Goal: Transaction & Acquisition: Download file/media

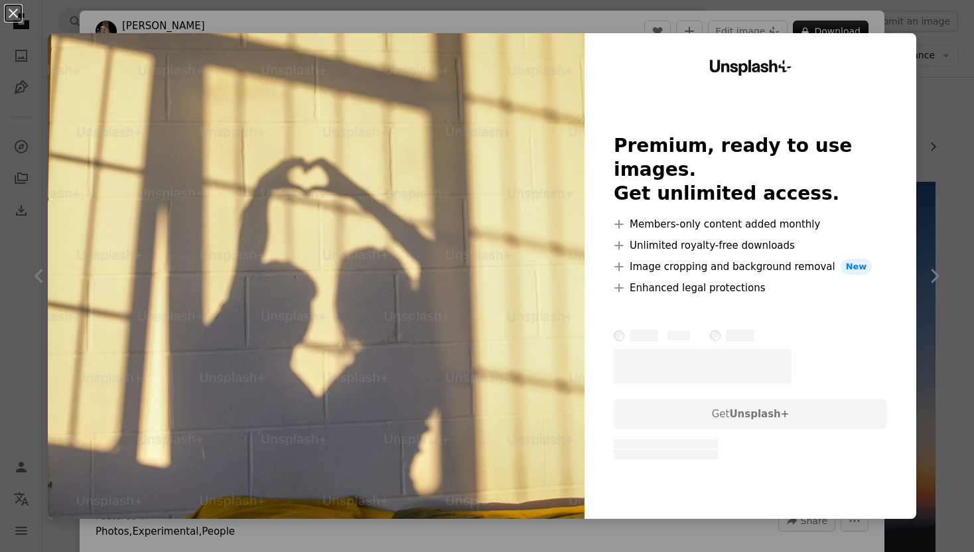
scroll to position [589, 0]
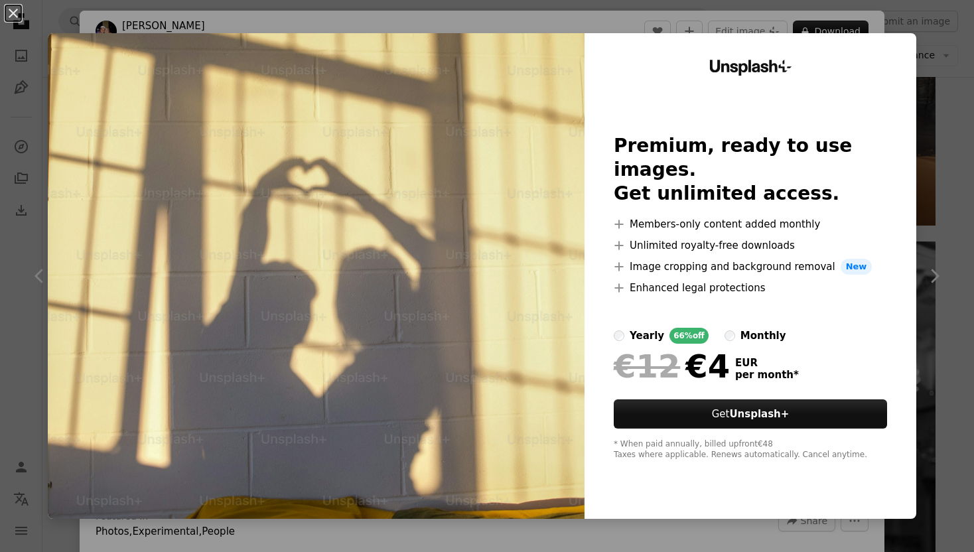
click at [938, 74] on div "An X shape Unsplash+ Premium, ready to use images. Get unlimited access. A plus…" at bounding box center [487, 276] width 974 height 552
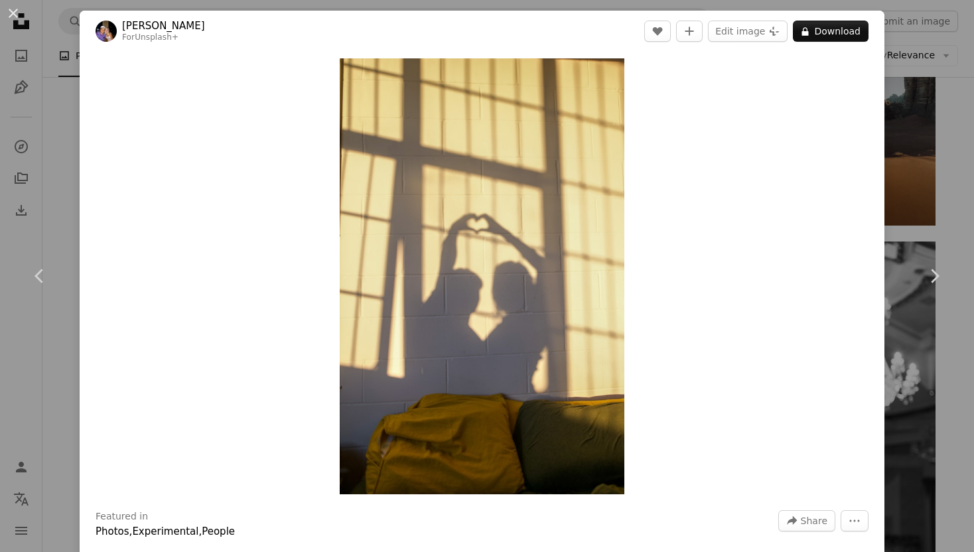
click at [946, 87] on div "An X shape Chevron left Chevron right [PERSON_NAME] For Unsplash+ A heart A plu…" at bounding box center [487, 276] width 974 height 552
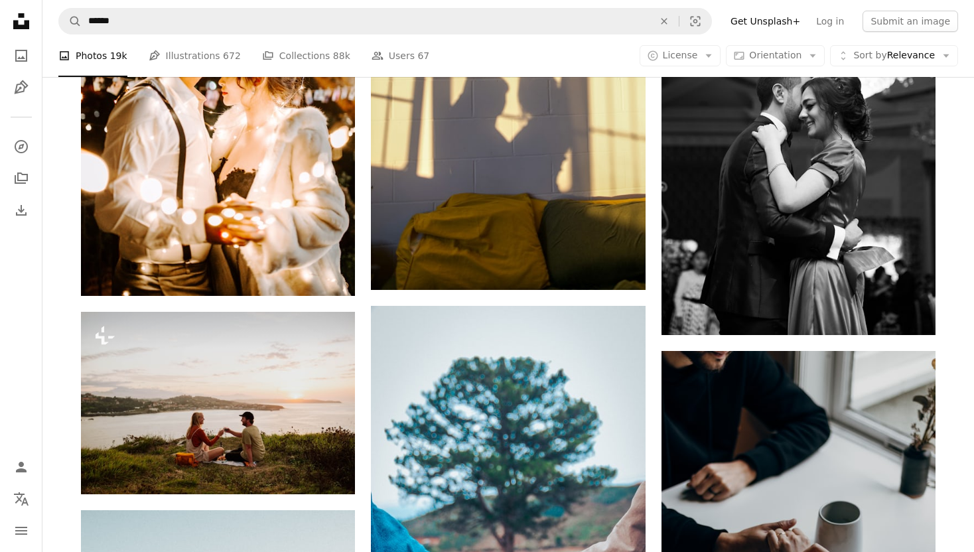
scroll to position [908, 0]
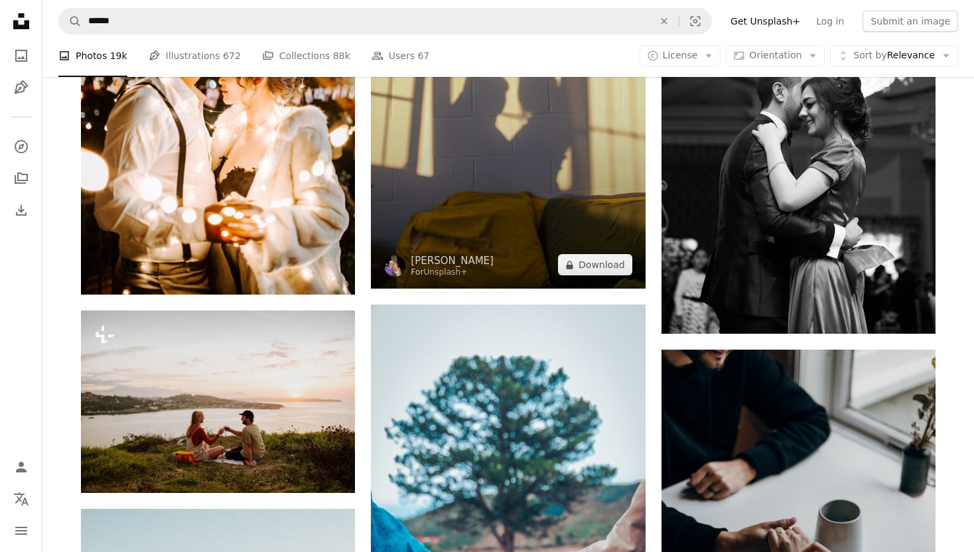
click at [583, 150] on img at bounding box center [508, 79] width 274 height 419
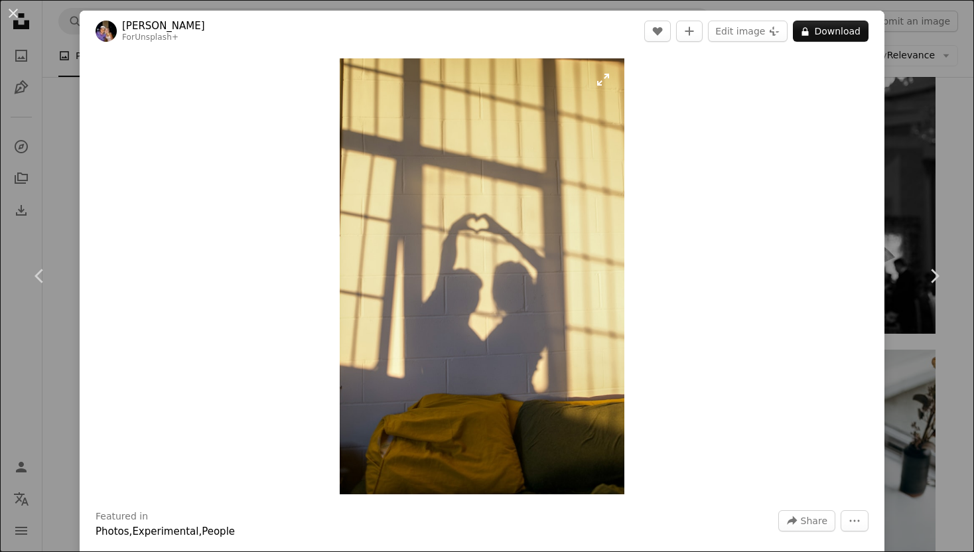
click at [582, 158] on img "Zoom in on this image" at bounding box center [482, 276] width 285 height 436
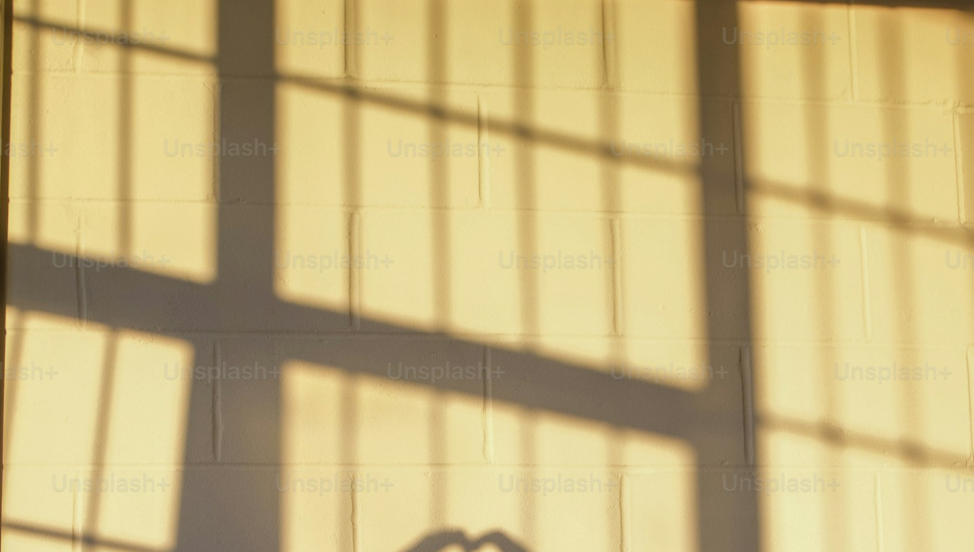
scroll to position [469, 0]
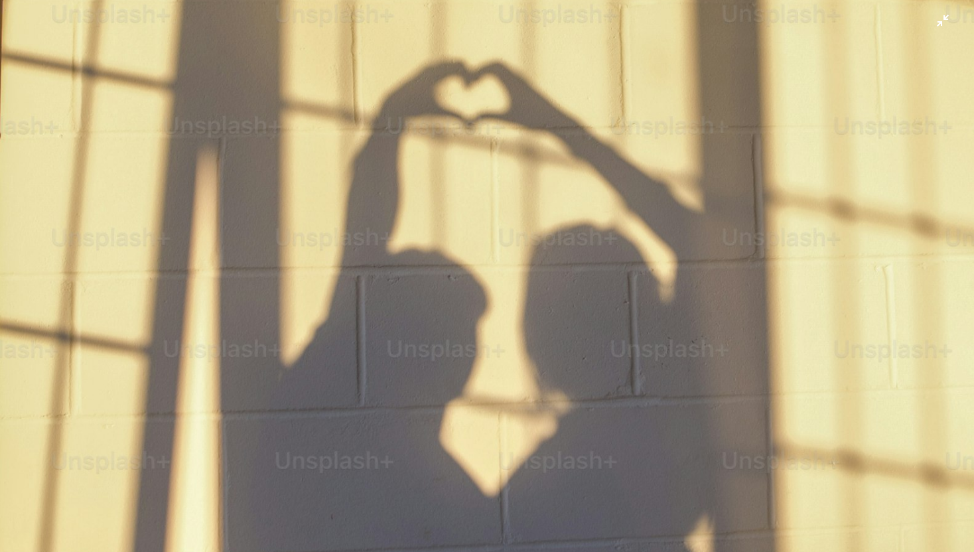
click at [595, 163] on img "Zoom out on this image" at bounding box center [487, 275] width 976 height 1491
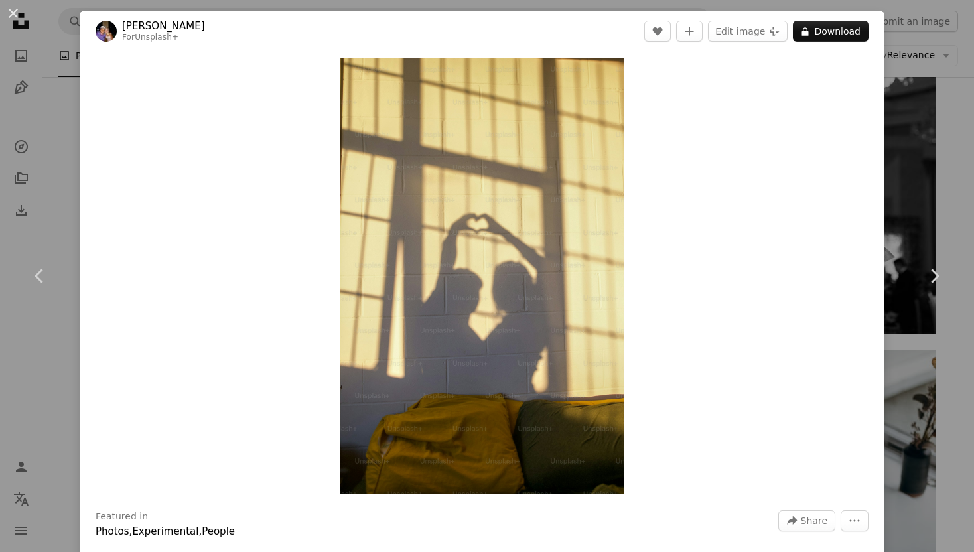
click at [930, 154] on div "An X shape Chevron left Chevron right [PERSON_NAME] For Unsplash+ A heart A plu…" at bounding box center [487, 276] width 974 height 552
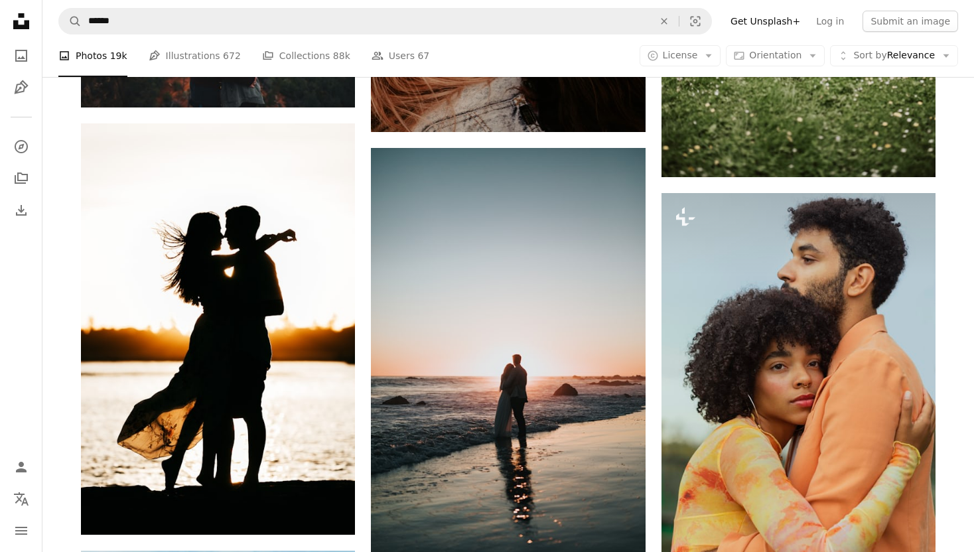
scroll to position [1919, 0]
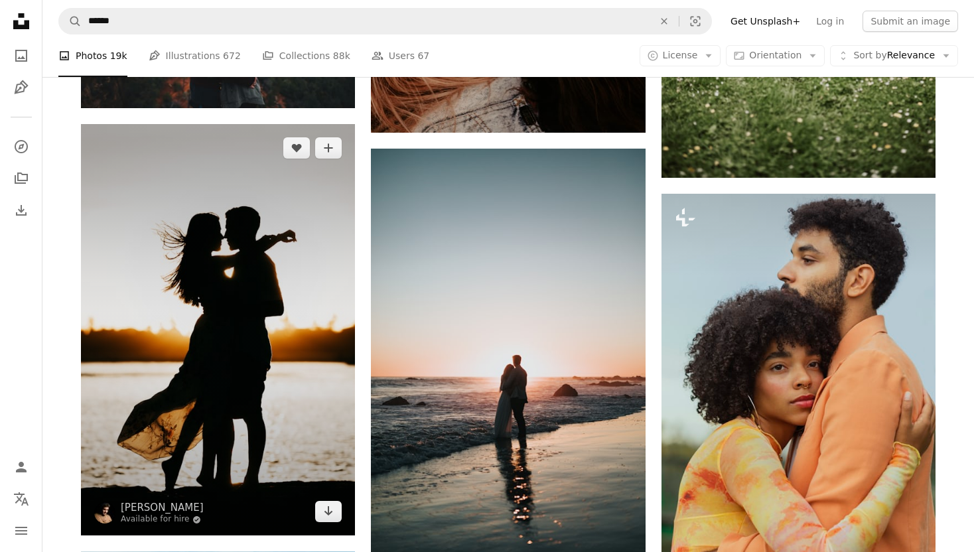
click at [257, 191] on img at bounding box center [218, 329] width 274 height 411
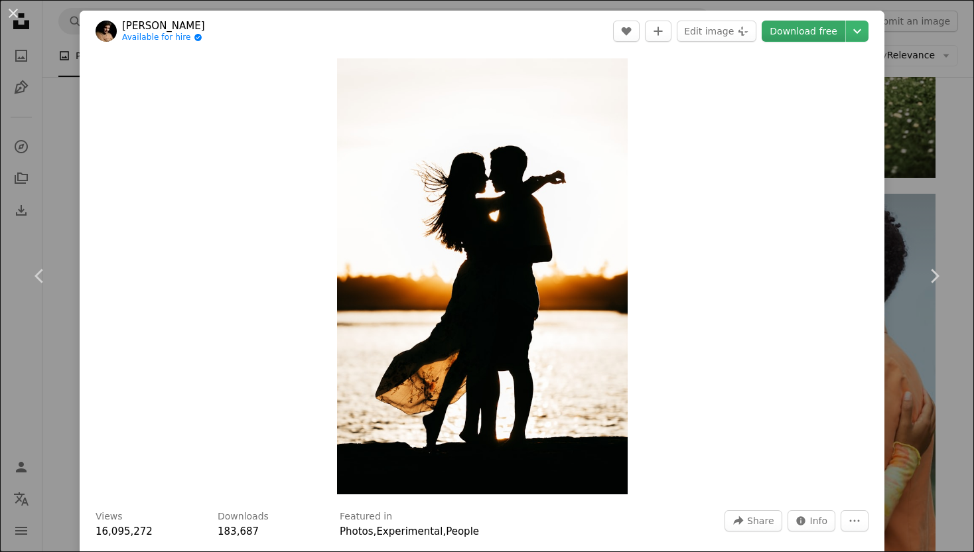
click at [801, 29] on link "Download free" at bounding box center [804, 31] width 84 height 21
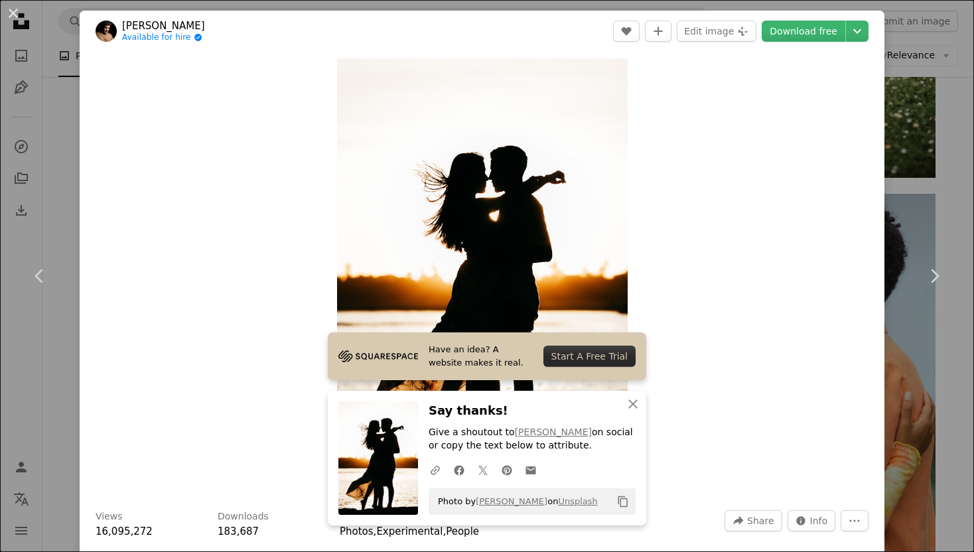
click at [931, 158] on div "An X shape Chevron left Chevron right Have an idea? A website makes it real. St…" at bounding box center [487, 276] width 974 height 552
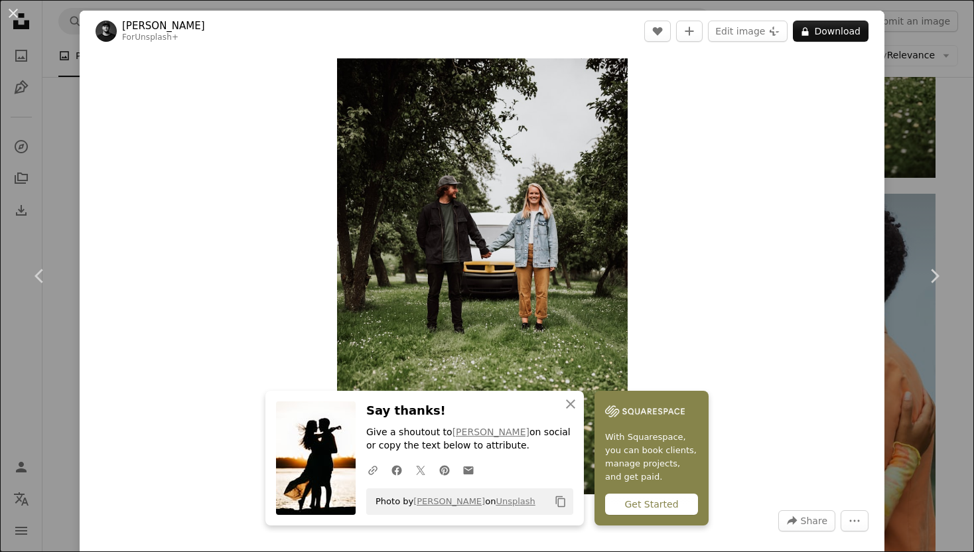
click at [967, 210] on div "An X shape Chevron left Chevron right An X shape Close Say thanks! Give a shout…" at bounding box center [487, 276] width 974 height 552
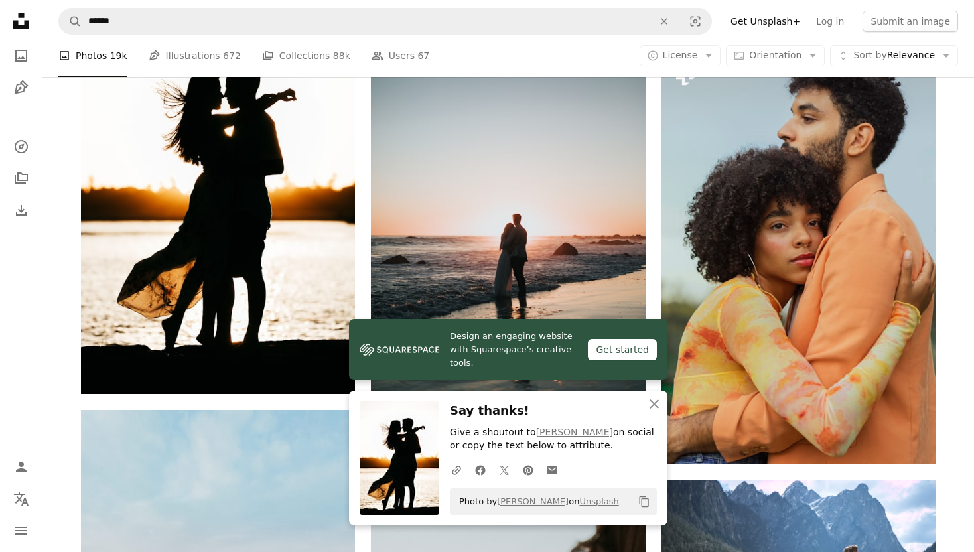
scroll to position [2068, 0]
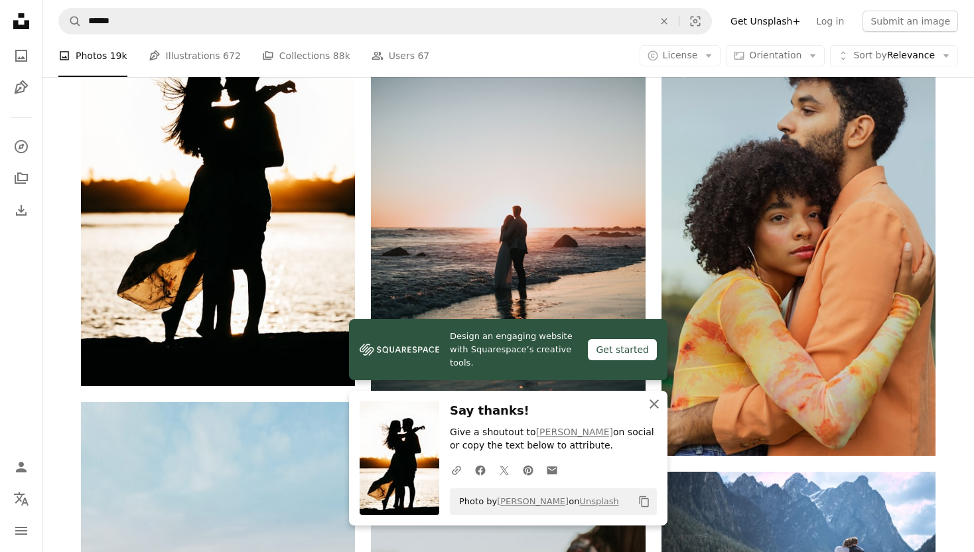
click at [647, 402] on icon "An X shape" at bounding box center [654, 404] width 16 height 16
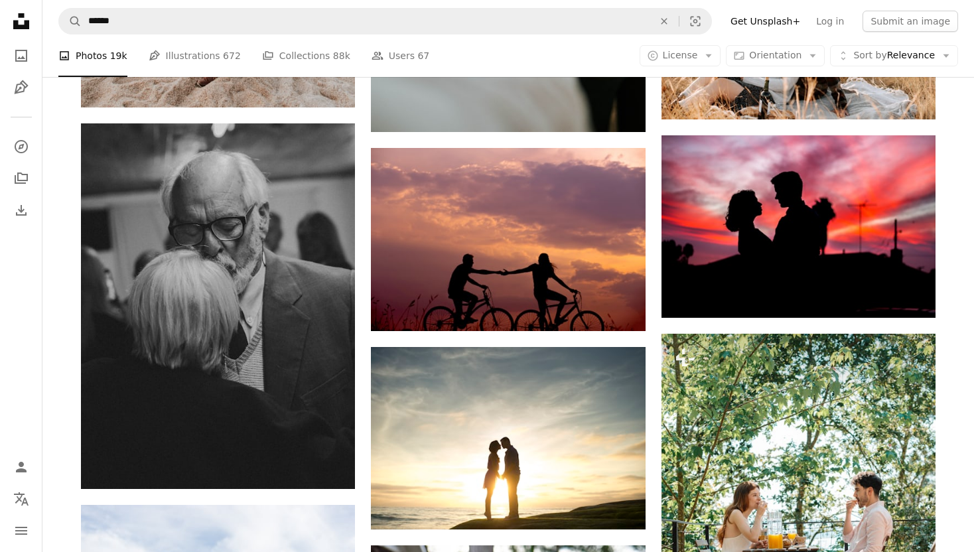
scroll to position [2775, 0]
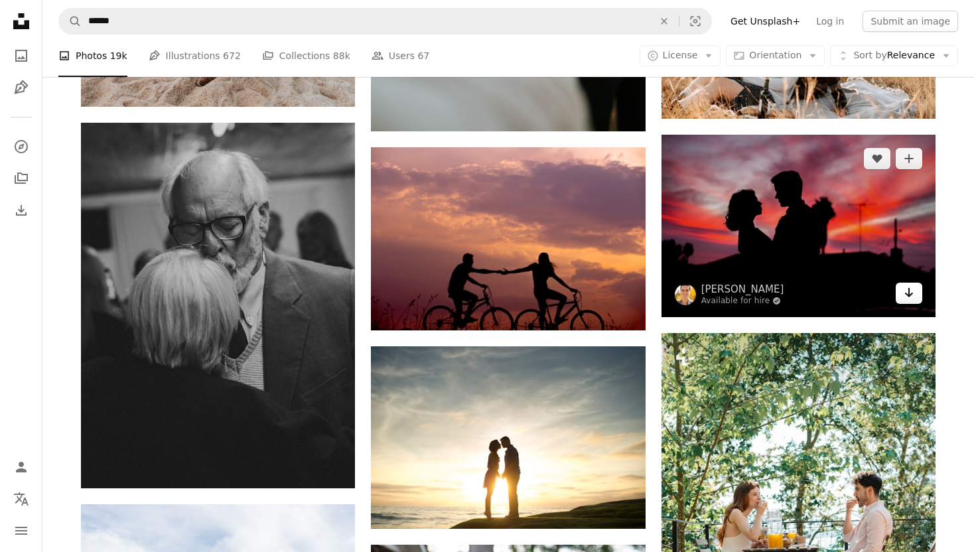
click at [913, 298] on icon "Arrow pointing down" at bounding box center [909, 293] width 11 height 16
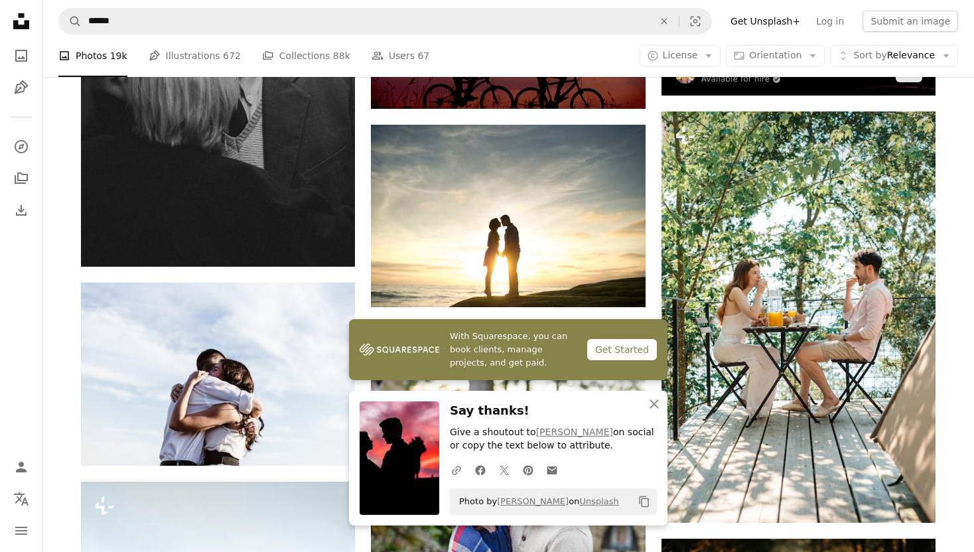
scroll to position [3014, 0]
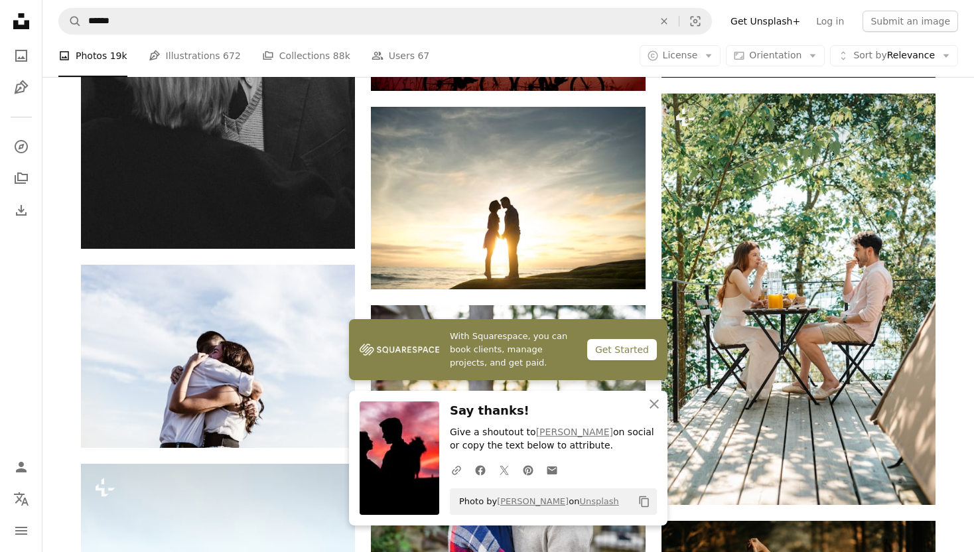
click at [950, 180] on div "Promoted A heart A plus sign NEOM Made to Change ↗ Arrow pointing down A heart …" at bounding box center [508, 491] width 887 height 6647
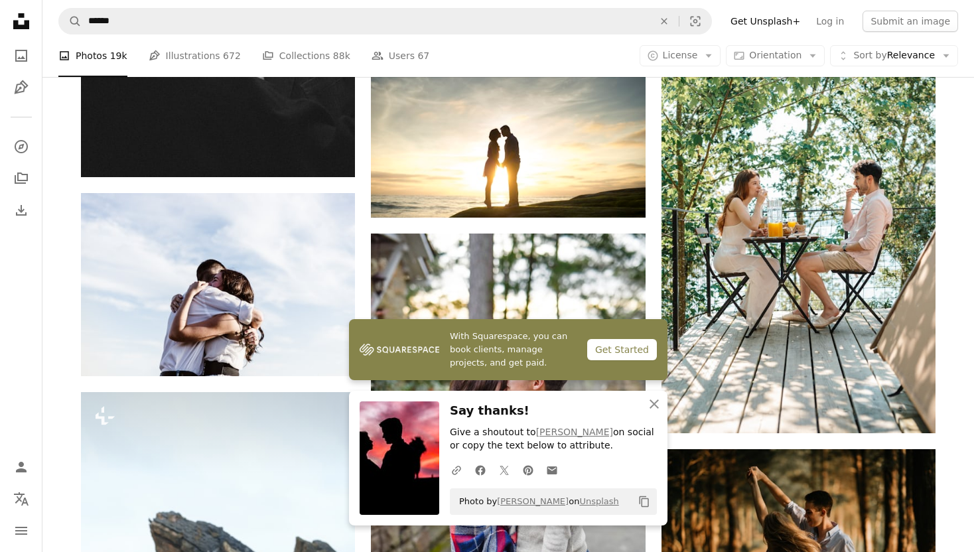
scroll to position [3087, 0]
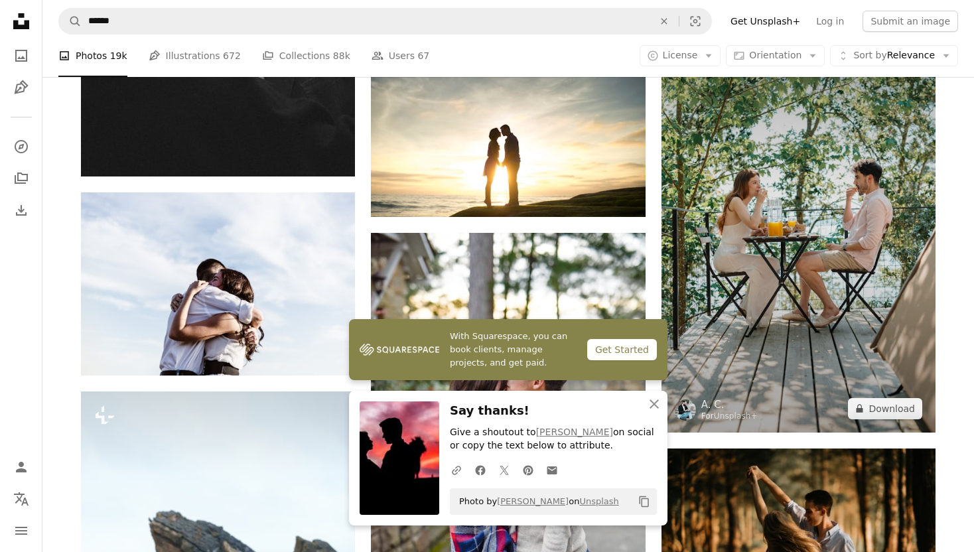
click at [871, 215] on img at bounding box center [799, 226] width 274 height 411
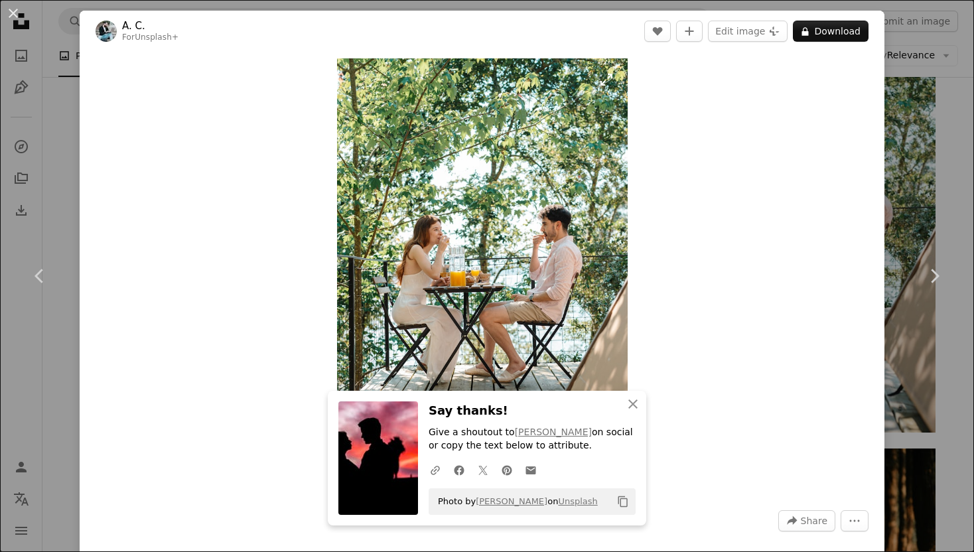
click at [532, 266] on img "Zoom in on this image" at bounding box center [482, 276] width 291 height 436
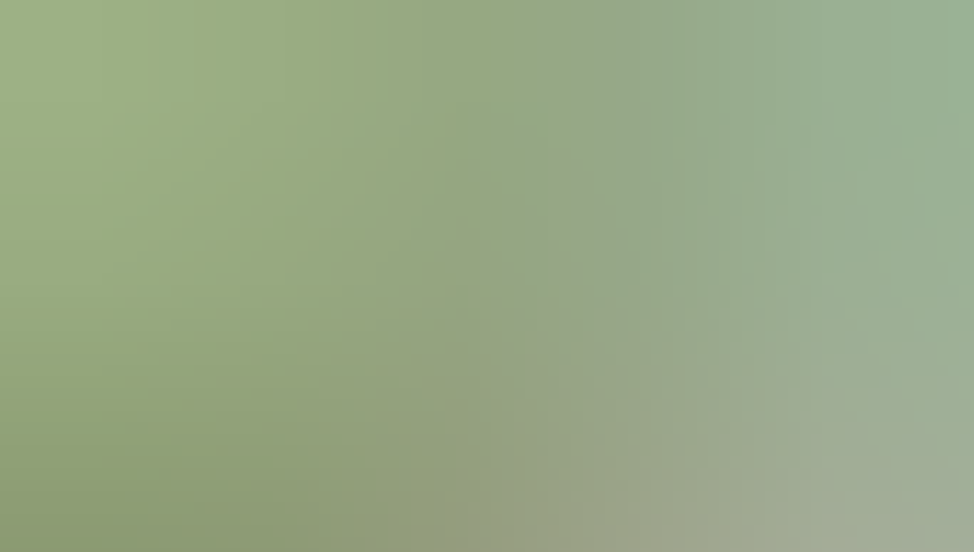
scroll to position [456, 0]
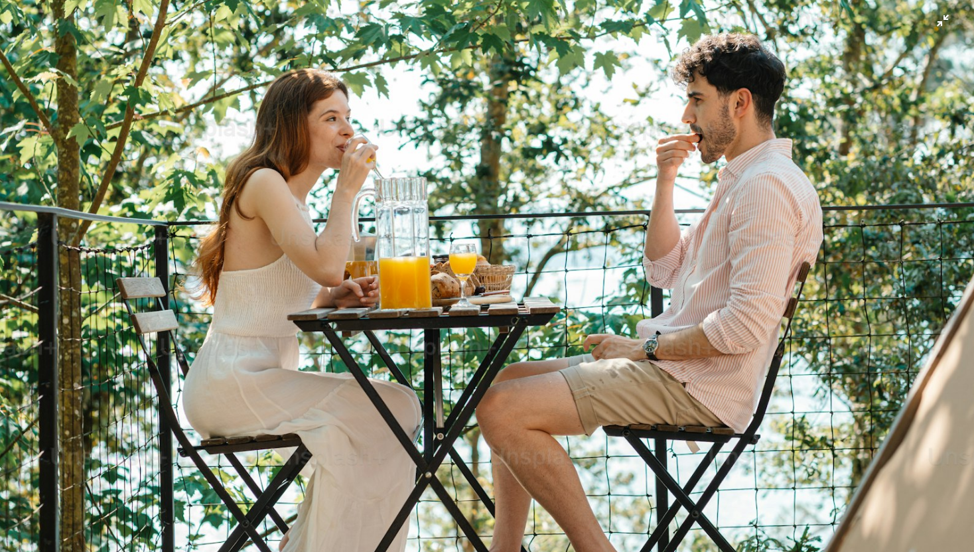
click at [623, 388] on img "Zoom out on this image" at bounding box center [487, 274] width 976 height 1463
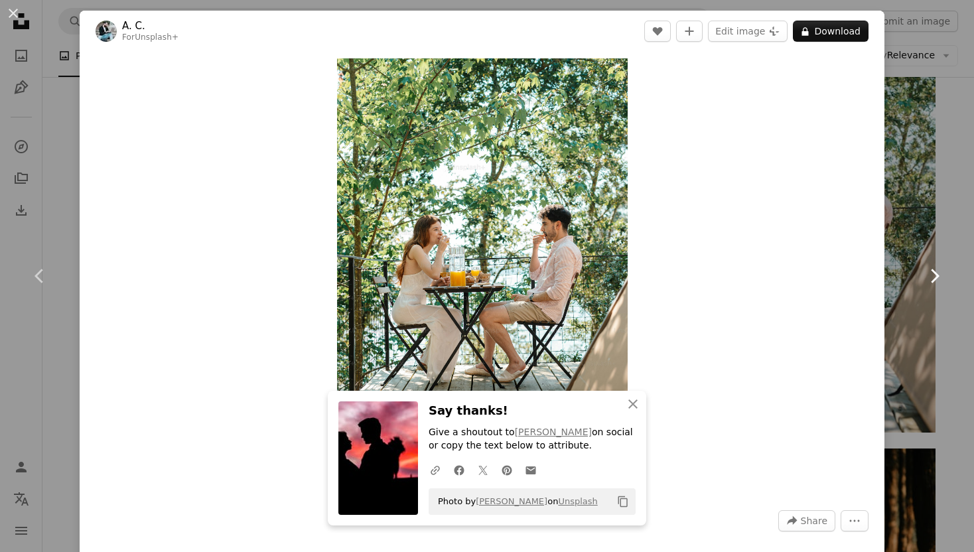
click at [952, 236] on link "Chevron right" at bounding box center [935, 275] width 80 height 127
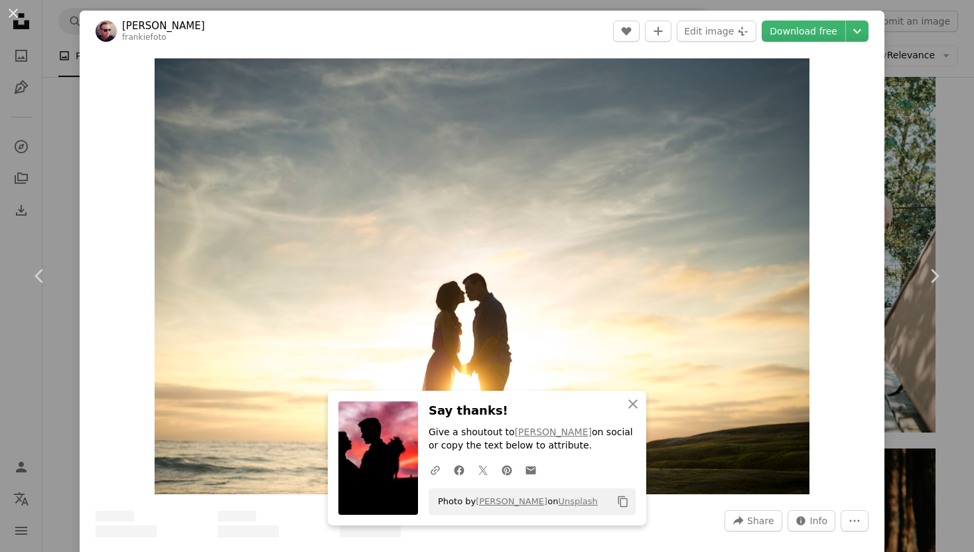
click at [944, 185] on div "An X shape Chevron left Chevron right An X shape Close Say thanks! Give a shout…" at bounding box center [487, 276] width 974 height 552
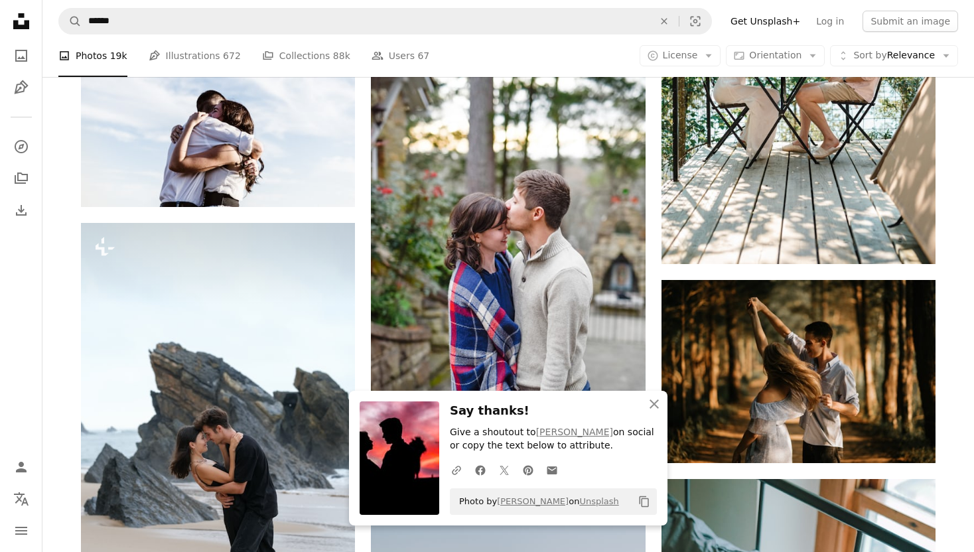
scroll to position [3256, 0]
click at [658, 405] on icon "An X shape" at bounding box center [654, 404] width 16 height 16
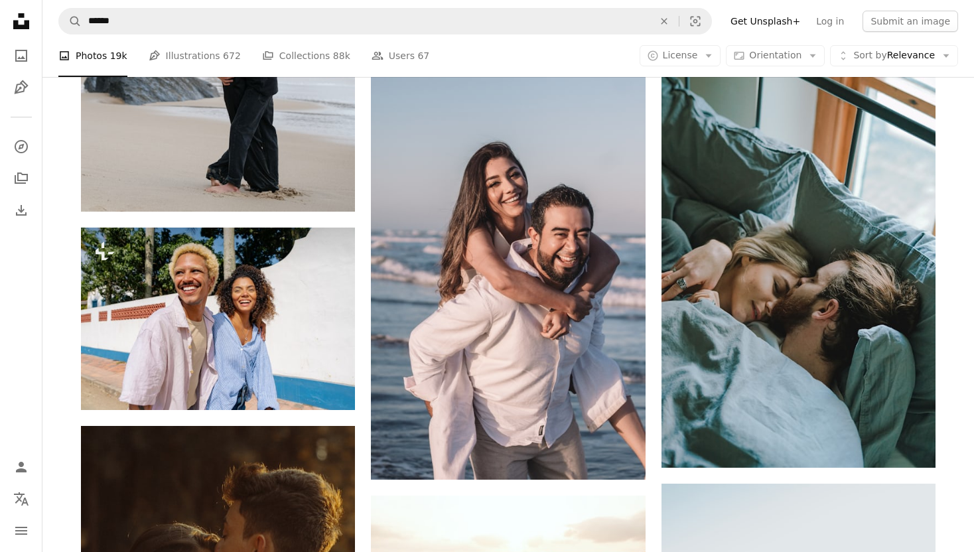
scroll to position [3692, 0]
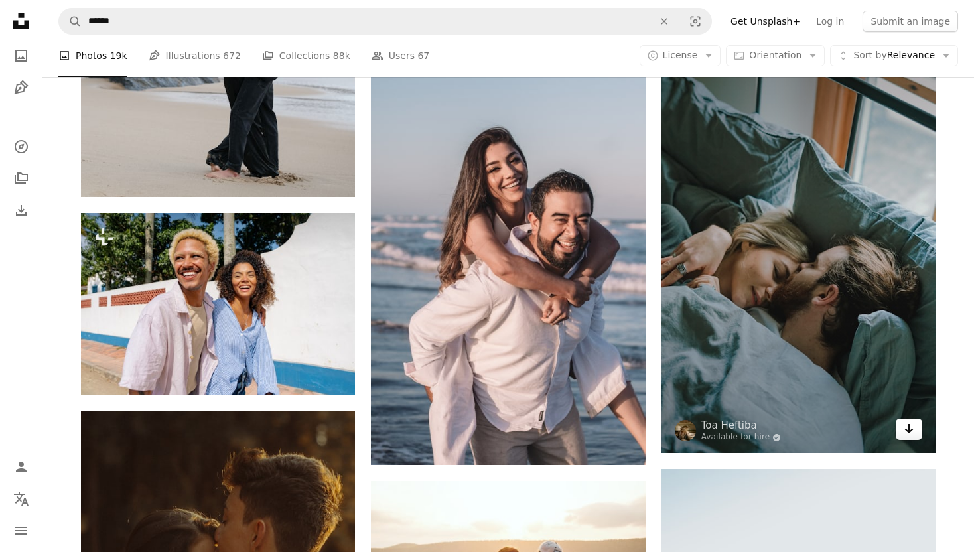
click at [916, 438] on link "Arrow pointing down" at bounding box center [909, 429] width 27 height 21
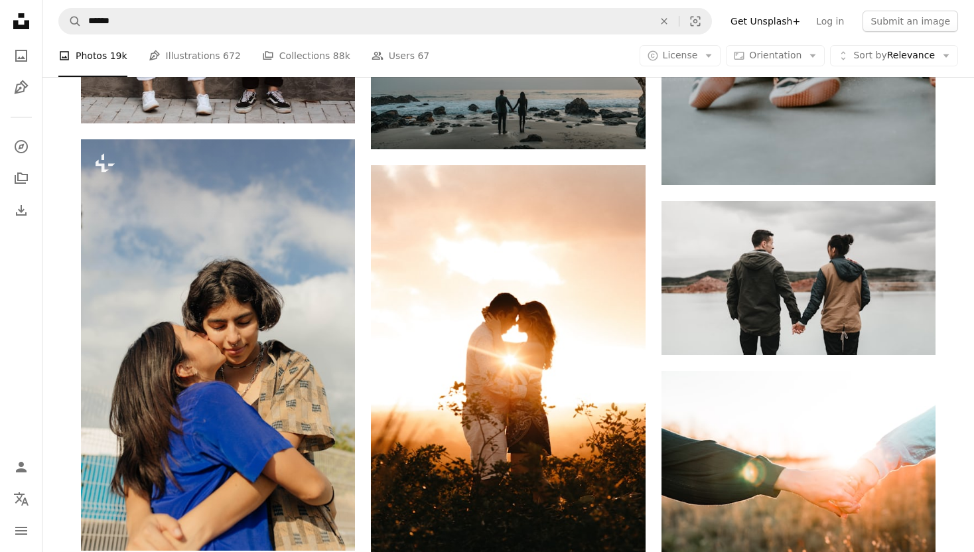
scroll to position [17173, 0]
